Goal: Navigation & Orientation: Find specific page/section

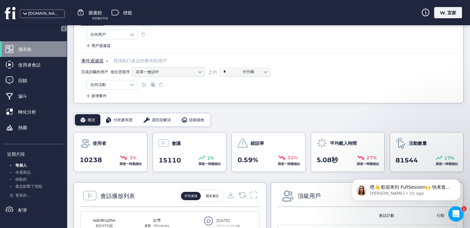
scroll to position [94, 0]
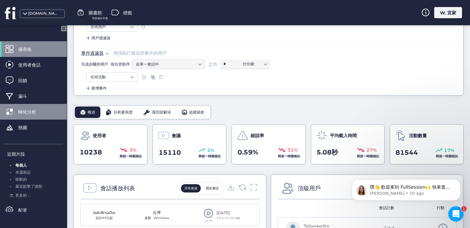
click at [29, 114] on font "轉化分析" at bounding box center [27, 112] width 18 height 6
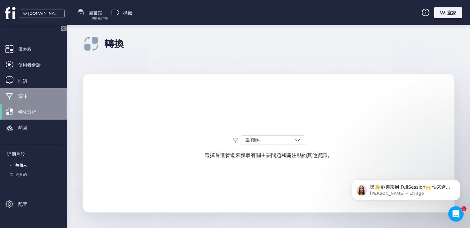
click at [28, 97] on span "漏斗" at bounding box center [27, 96] width 19 height 7
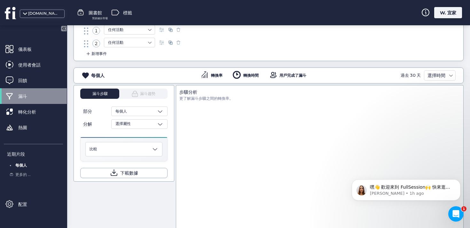
scroll to position [141, 0]
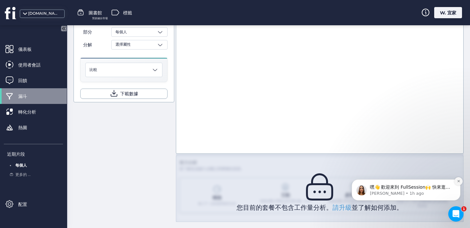
click at [457, 181] on icon "解除通知" at bounding box center [459, 181] width 4 height 4
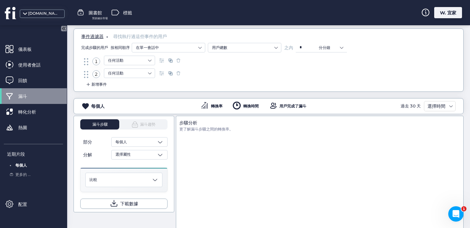
scroll to position [0, 0]
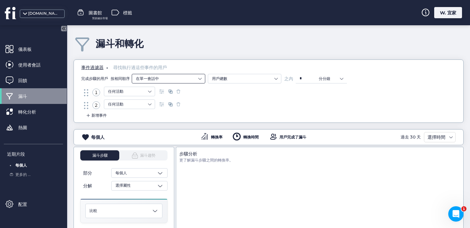
click at [166, 77] on nz-select-item "在單一會話中" at bounding box center [168, 79] width 65 height 10
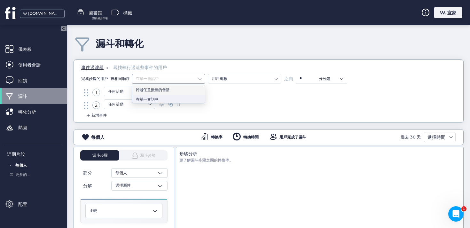
click at [225, 63] on div "事件過濾器 。 尋找執行過這些事件的用戶 完成步驟的用戶 按相同順序 在單一會話中 用戶總數 之內 * 分分鐘" at bounding box center [269, 73] width 380 height 27
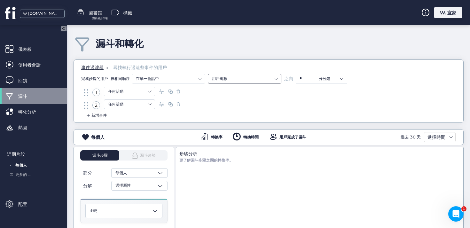
click at [247, 77] on nz-select-item "用戶總數" at bounding box center [244, 79] width 65 height 10
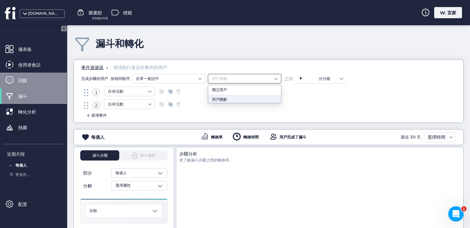
click at [26, 73] on div "回饋" at bounding box center [33, 81] width 67 height 16
